Goal: Find specific page/section: Find specific page/section

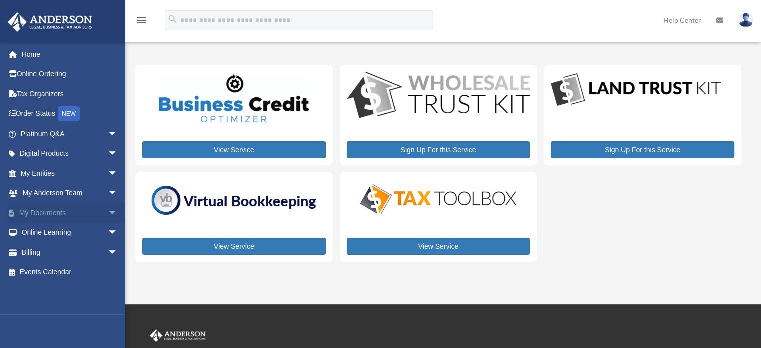
click at [64, 210] on link "My Documents arrow_drop_down" at bounding box center [70, 213] width 126 height 20
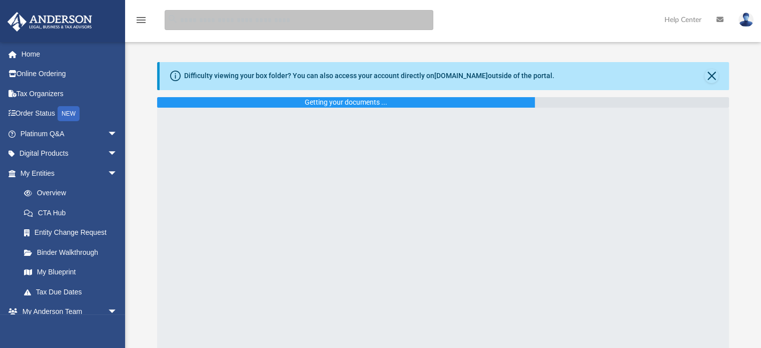
click at [292, 25] on input "search" at bounding box center [299, 20] width 269 height 20
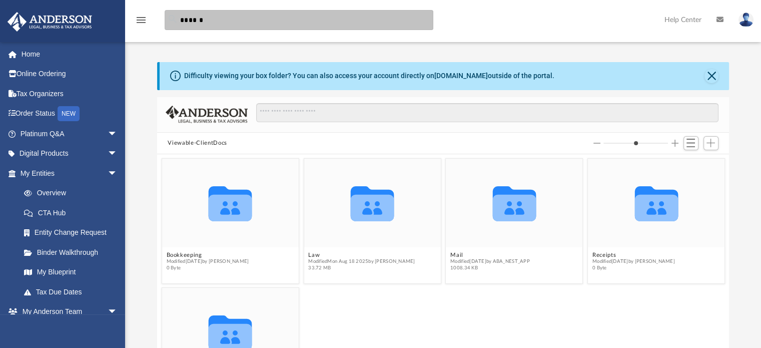
scroll to position [220, 564]
type input "**********"
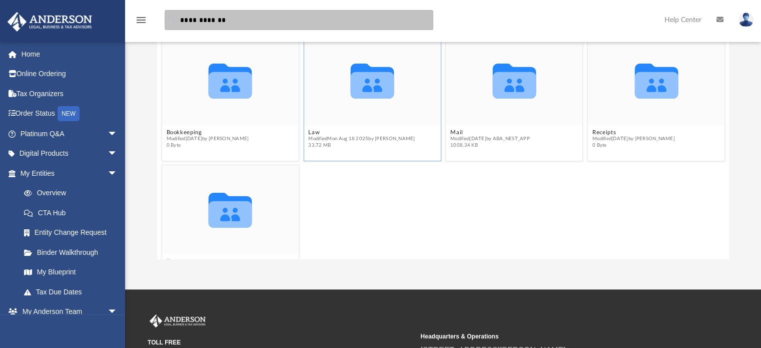
scroll to position [150, 0]
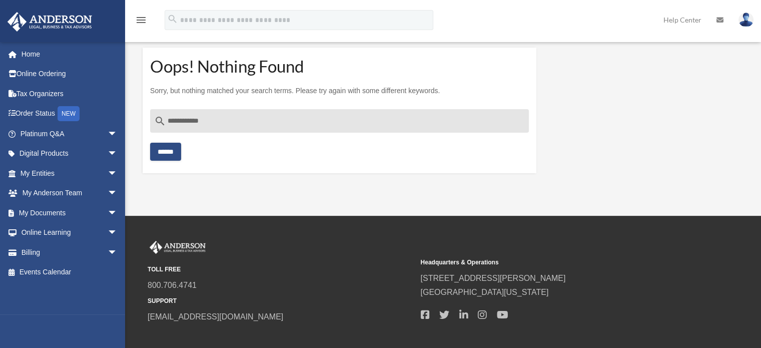
click at [174, 149] on input "******" at bounding box center [165, 152] width 31 height 18
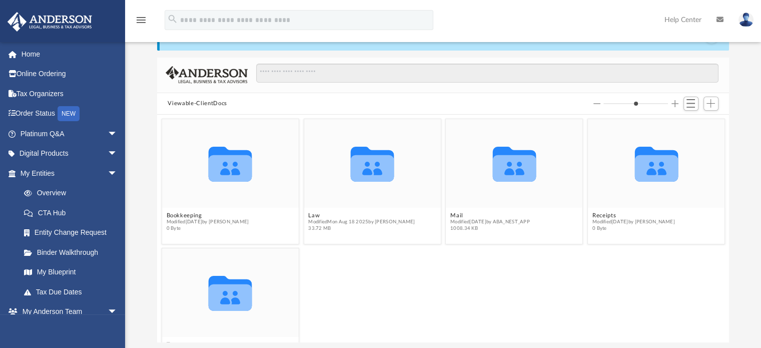
scroll to position [220, 564]
click at [370, 165] on icon "grid" at bounding box center [372, 168] width 44 height 27
click at [345, 78] on input "Search files and folders" at bounding box center [487, 73] width 462 height 19
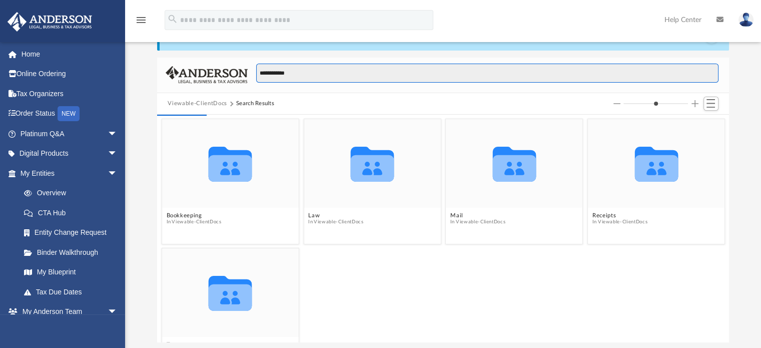
type input "**********"
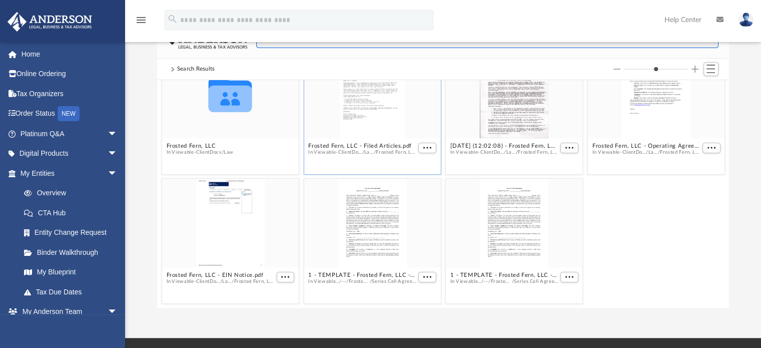
scroll to position [90, 0]
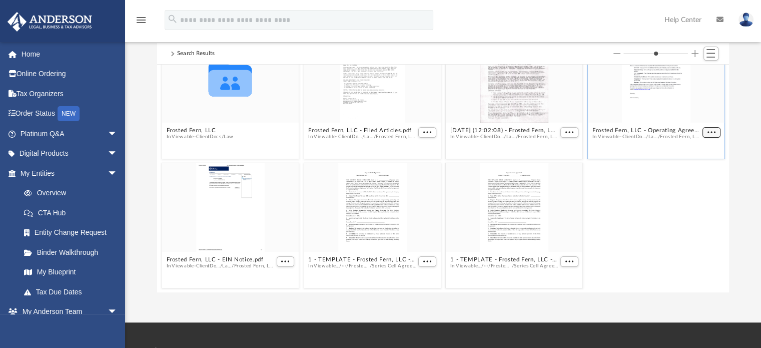
click at [707, 132] on span "More options" at bounding box center [711, 132] width 8 height 5
click at [694, 150] on li "Preview" at bounding box center [692, 149] width 29 height 11
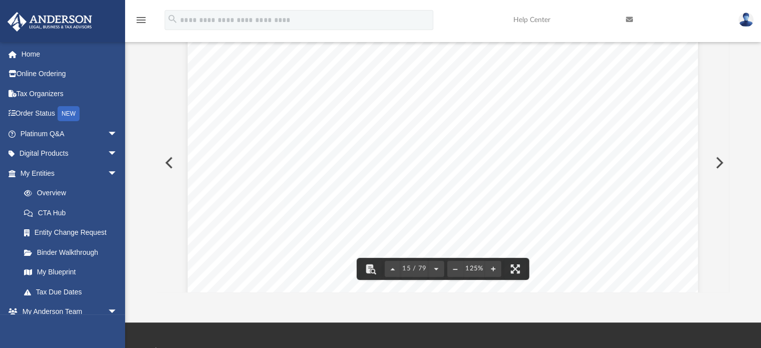
scroll to position [9984, 0]
click at [432, 268] on button "File preview" at bounding box center [436, 269] width 16 height 22
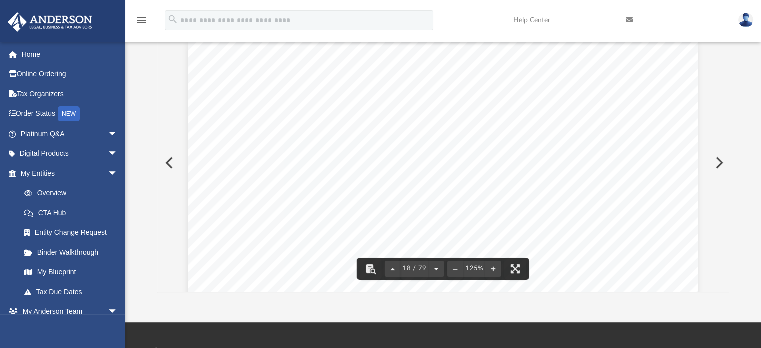
click at [436, 268] on button "File preview" at bounding box center [436, 269] width 16 height 22
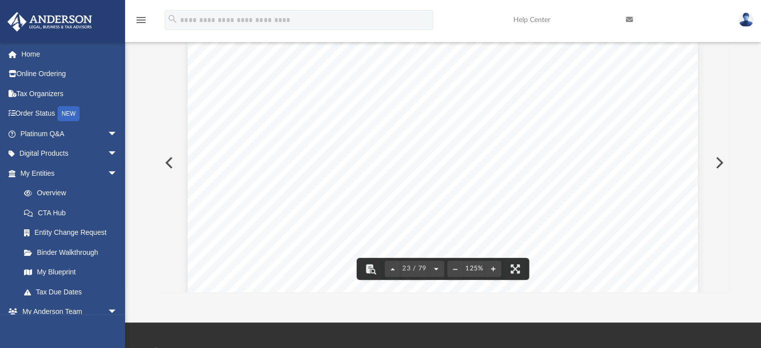
click at [436, 268] on button "File preview" at bounding box center [436, 269] width 16 height 22
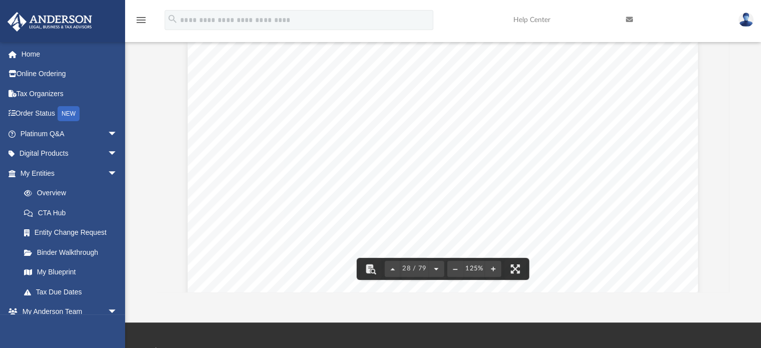
click at [436, 268] on button "File preview" at bounding box center [436, 269] width 16 height 22
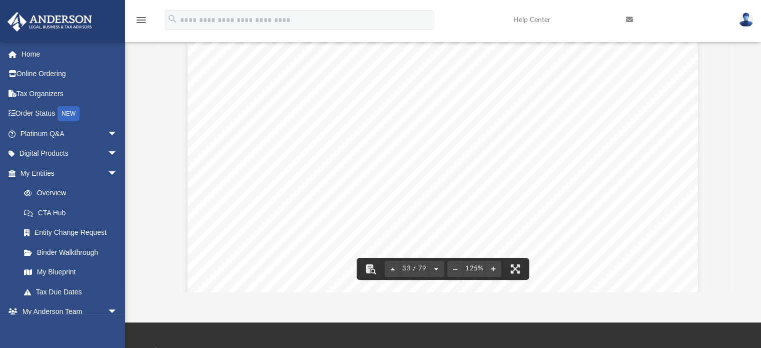
click at [436, 268] on button "File preview" at bounding box center [436, 269] width 16 height 22
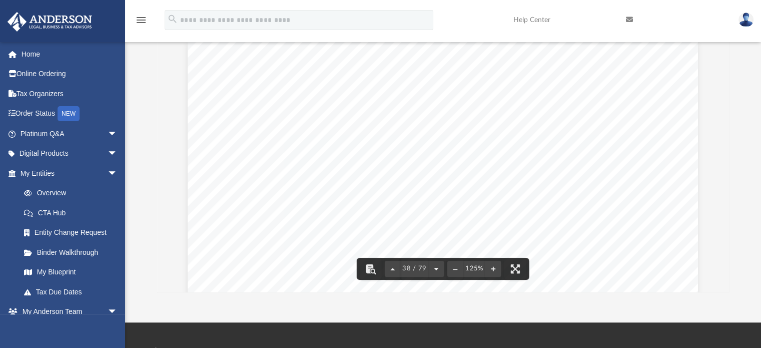
click at [436, 268] on button "File preview" at bounding box center [436, 269] width 16 height 22
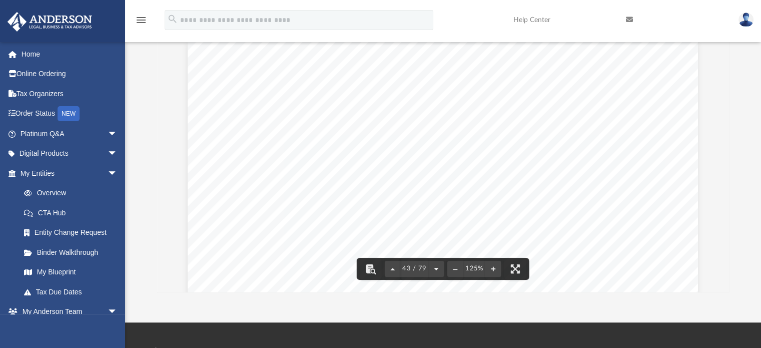
click at [436, 268] on button "File preview" at bounding box center [436, 269] width 16 height 22
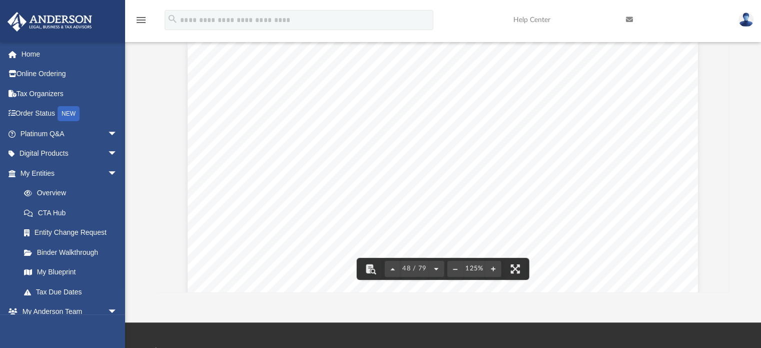
click at [436, 268] on button "File preview" at bounding box center [436, 269] width 16 height 22
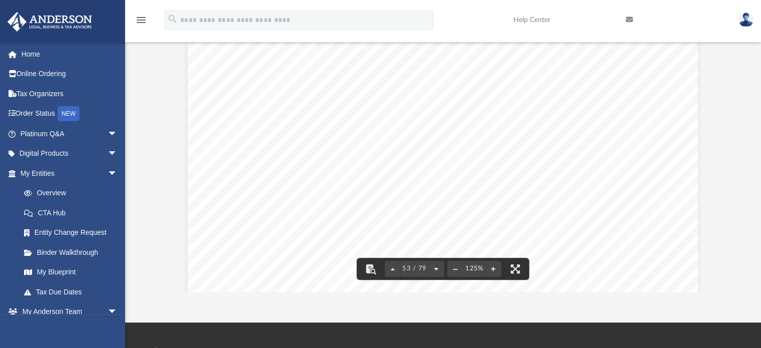
click at [436, 268] on button "File preview" at bounding box center [436, 269] width 16 height 22
click at [436, 266] on button "File preview" at bounding box center [436, 269] width 16 height 22
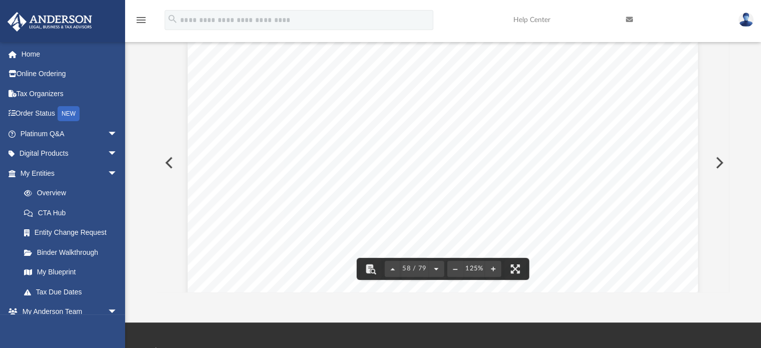
click at [436, 266] on button "File preview" at bounding box center [436, 269] width 16 height 22
click at [436, 265] on button "File preview" at bounding box center [436, 269] width 16 height 22
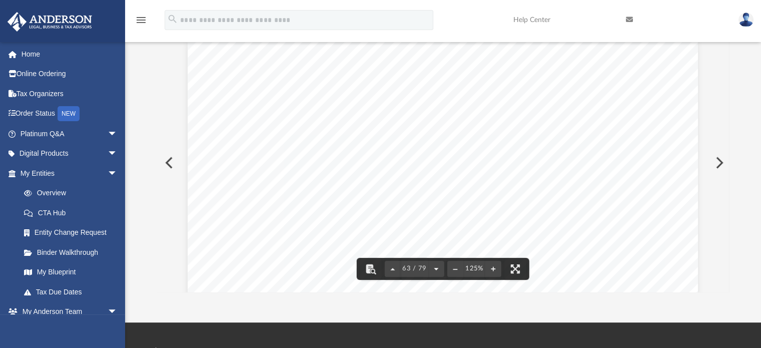
click at [436, 265] on button "File preview" at bounding box center [436, 269] width 16 height 22
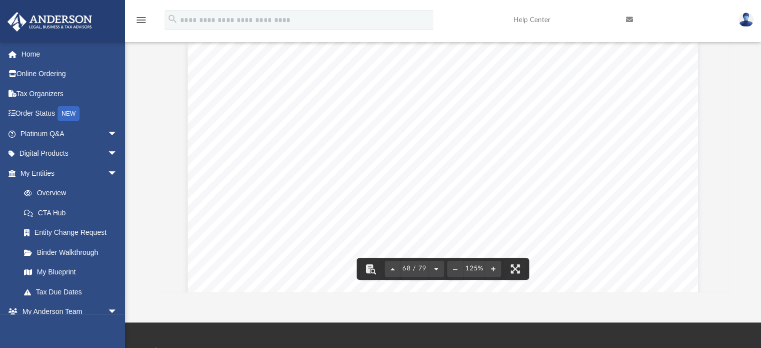
click at [436, 265] on button "File preview" at bounding box center [436, 269] width 16 height 22
click at [434, 266] on button "File preview" at bounding box center [436, 269] width 16 height 22
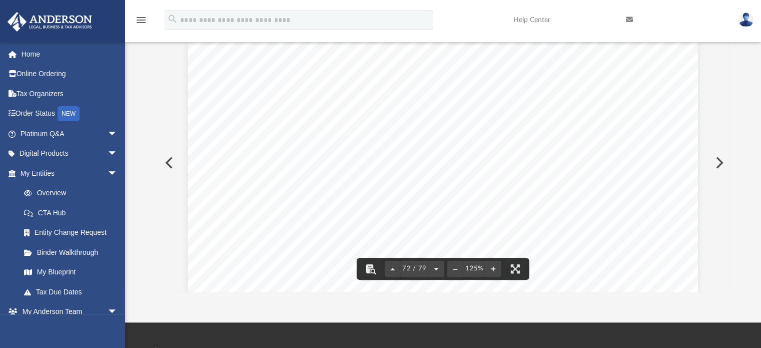
scroll to position [47967, 0]
click at [434, 266] on button "File preview" at bounding box center [436, 269] width 16 height 22
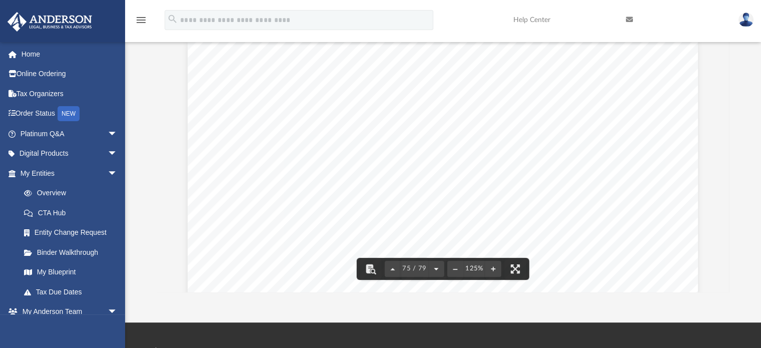
click at [434, 266] on button "File preview" at bounding box center [436, 269] width 16 height 22
click at [433, 267] on button "File preview" at bounding box center [436, 269] width 16 height 22
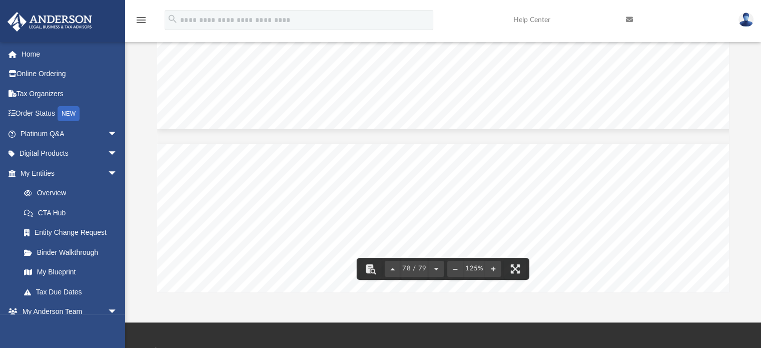
scroll to position [52369, 0]
